Goal: Transaction & Acquisition: Obtain resource

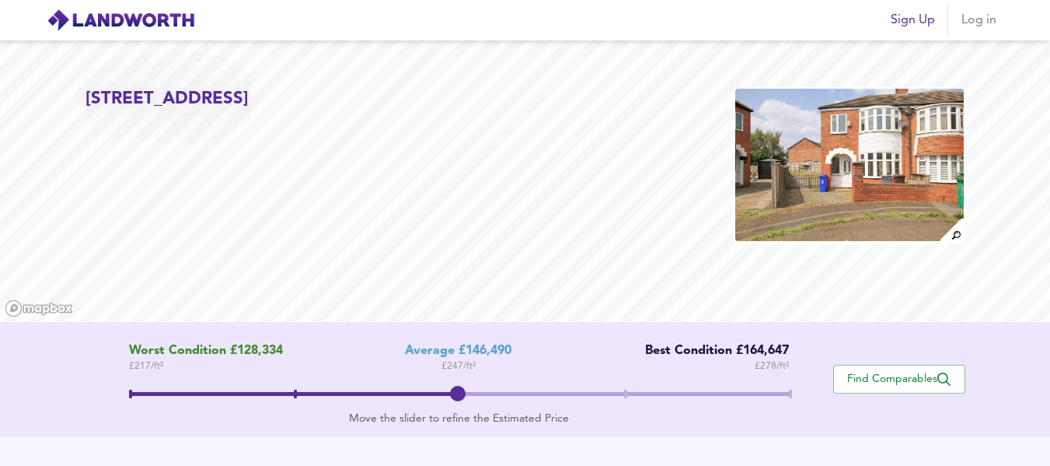
click at [995, 18] on span "Log in" at bounding box center [979, 20] width 37 height 22
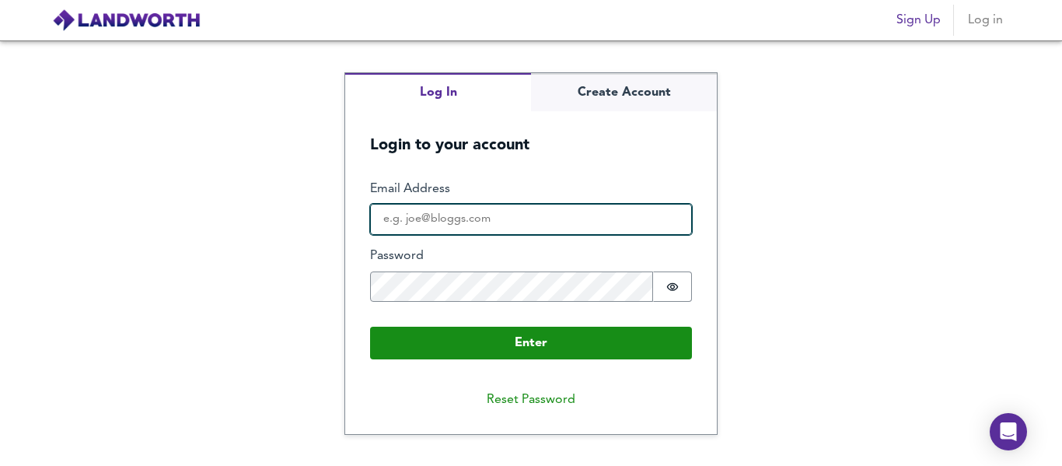
click at [558, 214] on input "Email Address" at bounding box center [531, 219] width 322 height 31
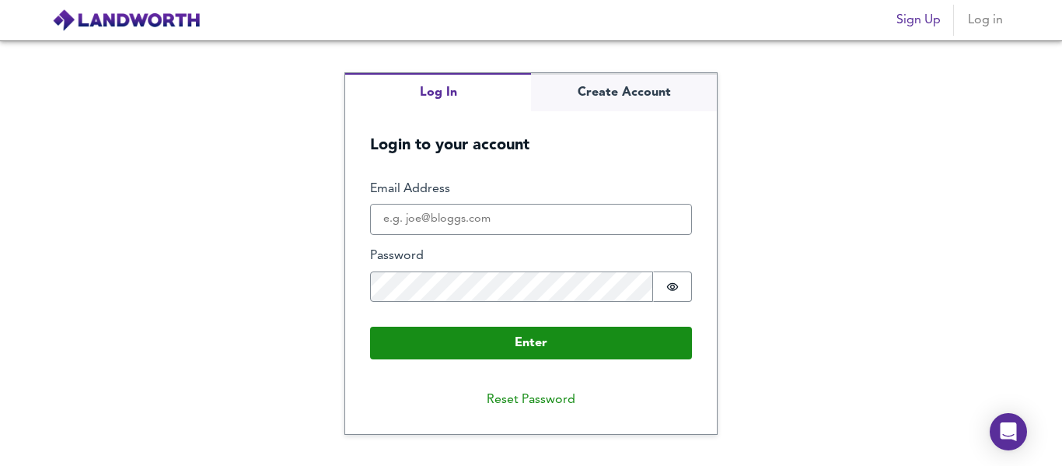
click at [949, 246] on div "Log In Create Account Login to your account Enter Email Address Password Passwo…" at bounding box center [531, 252] width 1062 height 425
drag, startPoint x: 945, startPoint y: 237, endPoint x: 942, endPoint y: 200, distance: 37.4
click at [944, 222] on div "Log In Create Account Login to your account Enter Email Address Password Passwo…" at bounding box center [531, 252] width 1062 height 425
drag, startPoint x: 855, startPoint y: 147, endPoint x: 832, endPoint y: 135, distance: 25.8
click at [844, 138] on div "Log In Create Account Login to your account Enter Email Address Password Passwo…" at bounding box center [531, 252] width 1062 height 425
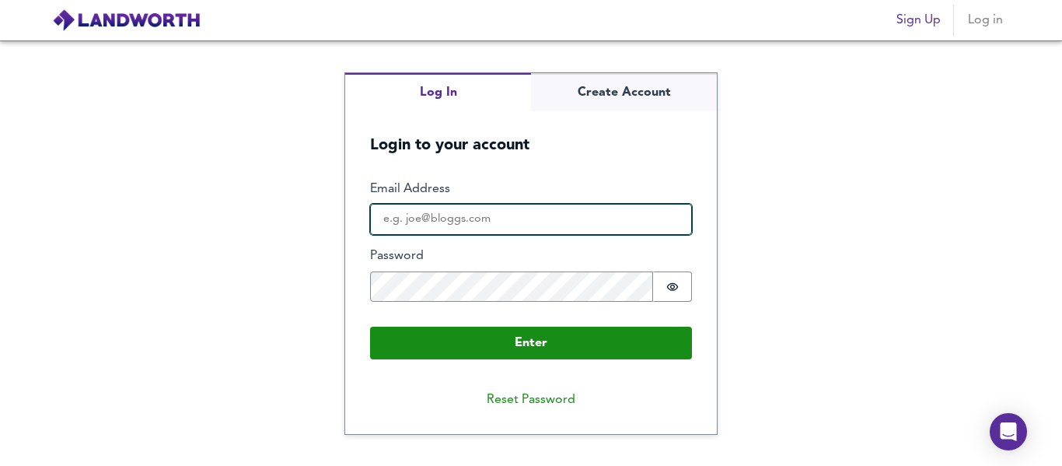
click at [584, 205] on input "Email Address" at bounding box center [531, 219] width 322 height 31
